Goal: Task Accomplishment & Management: Manage account settings

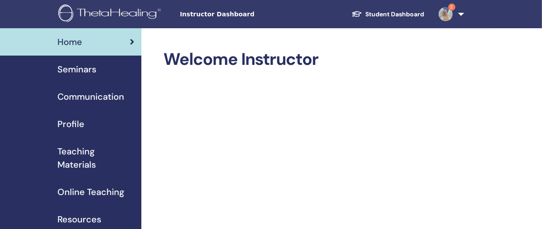
click at [69, 70] on span "Seminars" at bounding box center [76, 69] width 39 height 13
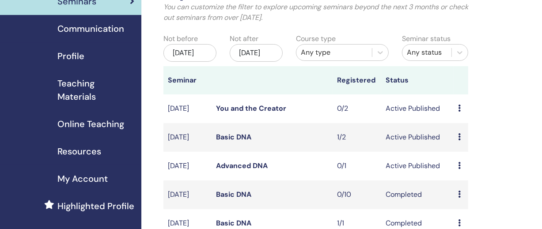
scroll to position [70, 0]
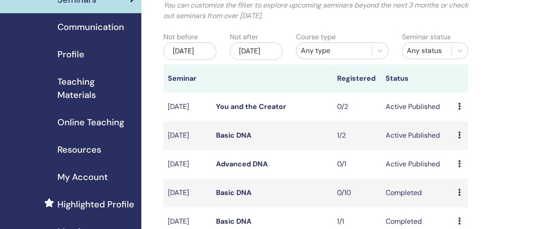
click at [224, 140] on link "Basic DNA" at bounding box center [233, 135] width 35 height 9
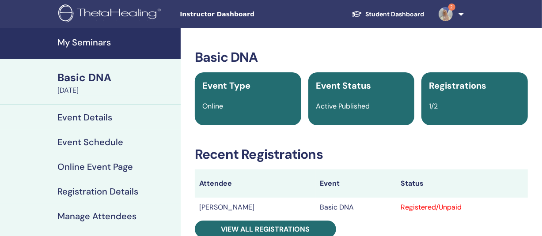
click at [114, 195] on h4 "Registration Details" at bounding box center [97, 191] width 81 height 11
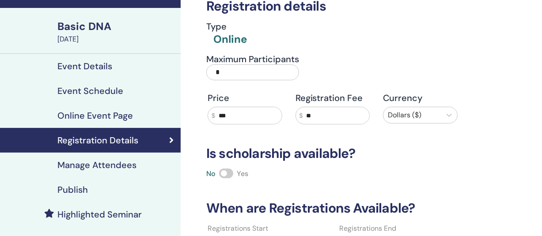
scroll to position [66, 0]
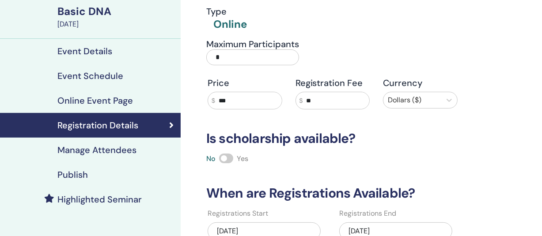
click at [119, 151] on h4 "Manage Attendees" at bounding box center [96, 150] width 79 height 11
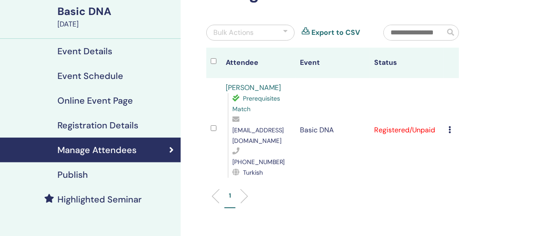
click at [449, 126] on icon at bounding box center [449, 129] width 3 height 7
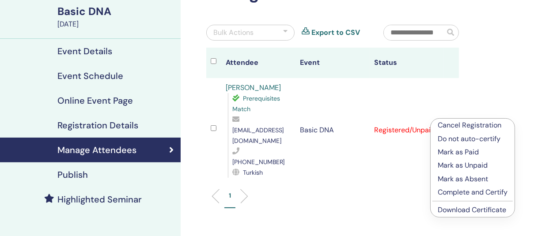
click at [460, 123] on p "Cancel Registration" at bounding box center [473, 125] width 70 height 11
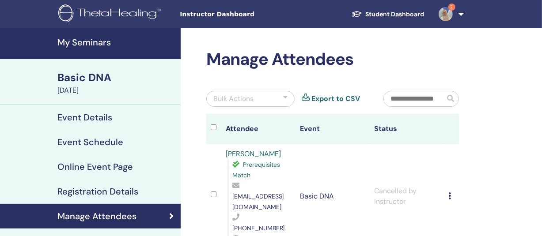
click at [79, 40] on h4 "My Seminars" at bounding box center [116, 42] width 118 height 11
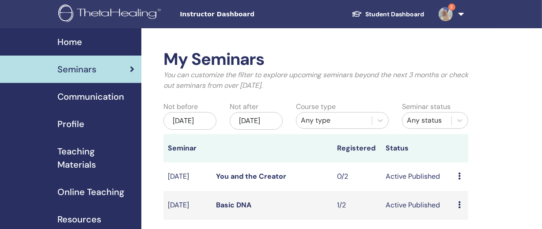
click at [458, 208] on icon at bounding box center [459, 204] width 3 height 7
click at [458, 219] on link "Preview" at bounding box center [461, 220] width 25 height 9
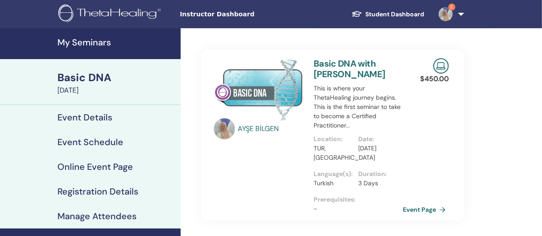
click at [83, 189] on h4 "Registration Details" at bounding box center [97, 191] width 81 height 11
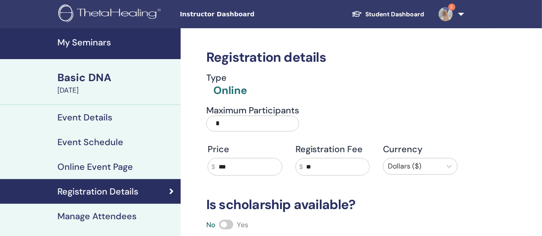
click at [88, 216] on h4 "Manage Attendees" at bounding box center [96, 216] width 79 height 11
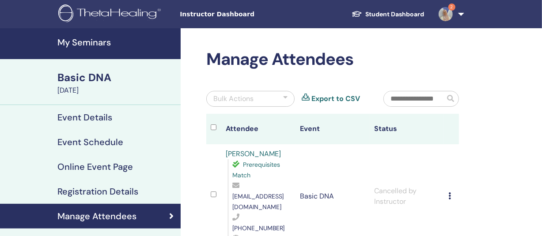
click at [103, 189] on h4 "Registration Details" at bounding box center [97, 191] width 81 height 11
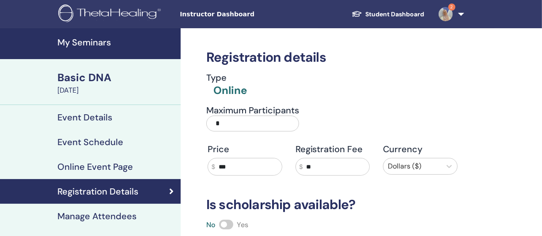
drag, startPoint x: 231, startPoint y: 124, endPoint x: 199, endPoint y: 123, distance: 32.7
click at [199, 123] on div "Maximum Participants *" at bounding box center [325, 121] width 263 height 32
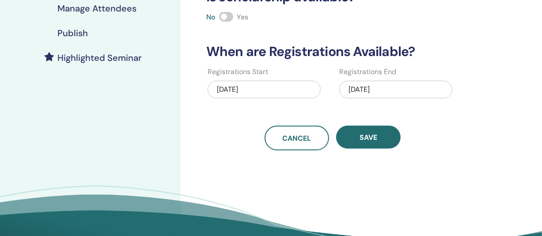
scroll to position [211, 0]
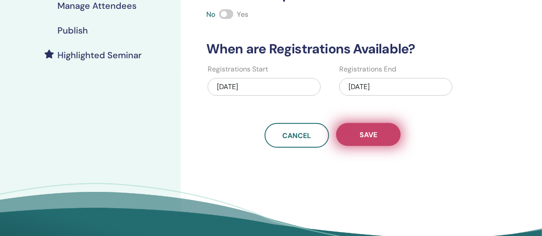
type input "*"
click at [372, 131] on span "Save" at bounding box center [368, 134] width 18 height 9
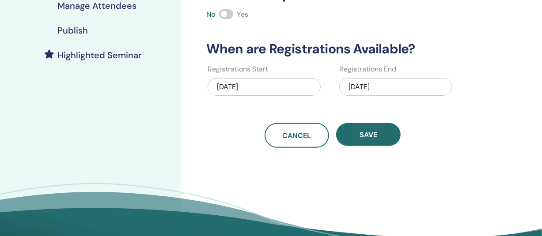
scroll to position [0, 0]
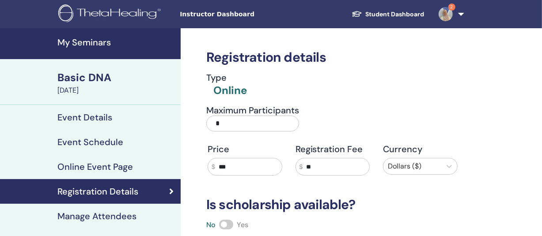
click at [454, 4] on span "2" at bounding box center [451, 7] width 7 height 7
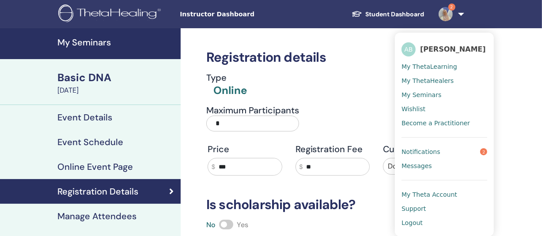
click at [422, 148] on span "Notifications" at bounding box center [420, 152] width 39 height 8
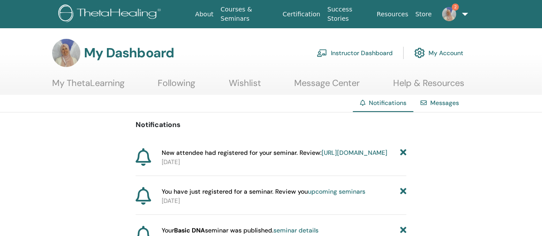
click at [357, 52] on link "Instructor Dashboard" at bounding box center [355, 52] width 76 height 19
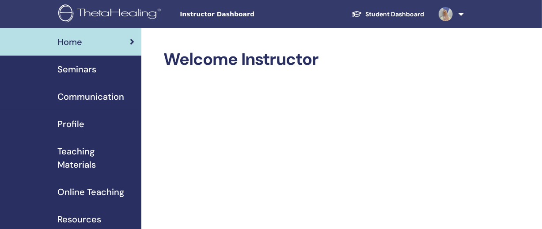
click at [70, 70] on span "Seminars" at bounding box center [76, 69] width 39 height 13
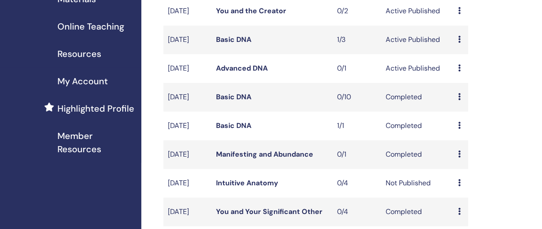
scroll to position [162, 0]
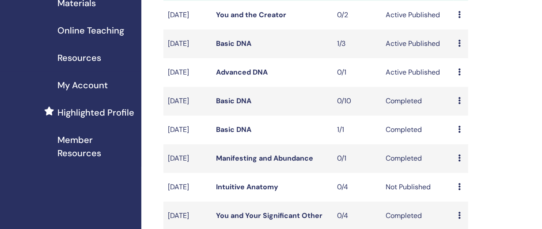
click at [250, 77] on link "Advanced DNA" at bounding box center [242, 72] width 52 height 9
